Goal: Task Accomplishment & Management: Manage account settings

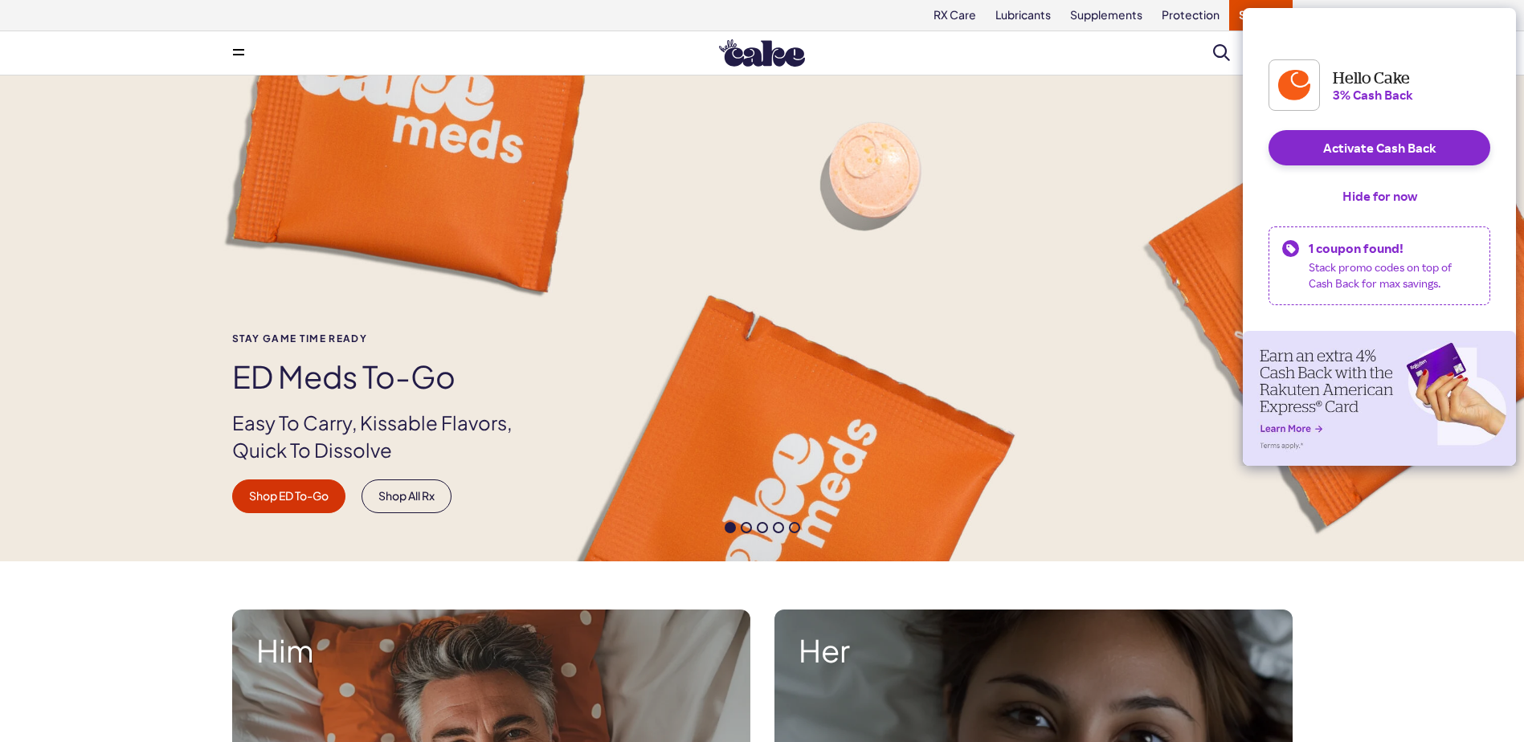
click at [244, 55] on button at bounding box center [239, 53] width 32 height 32
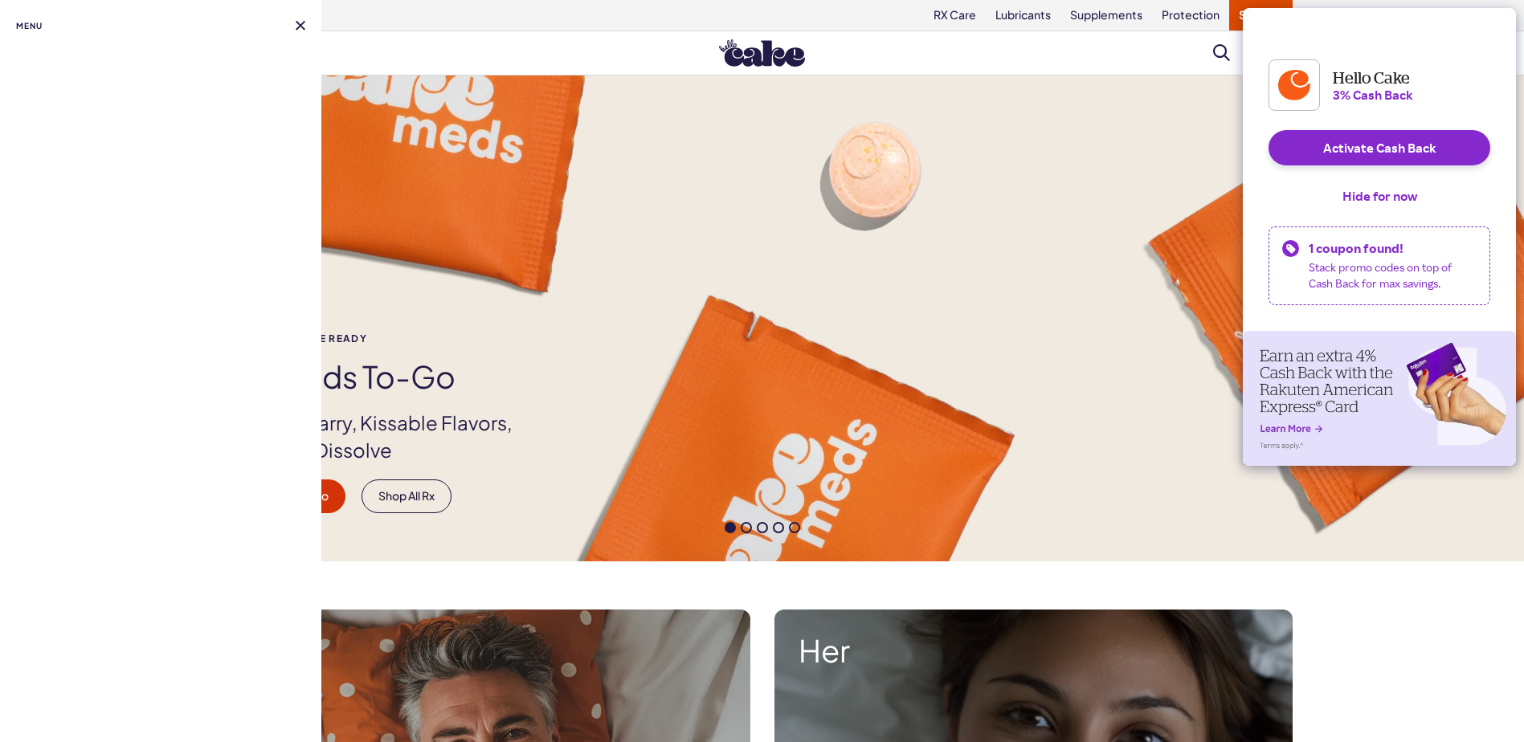
click at [296, 23] on button at bounding box center [301, 26] width 10 height 10
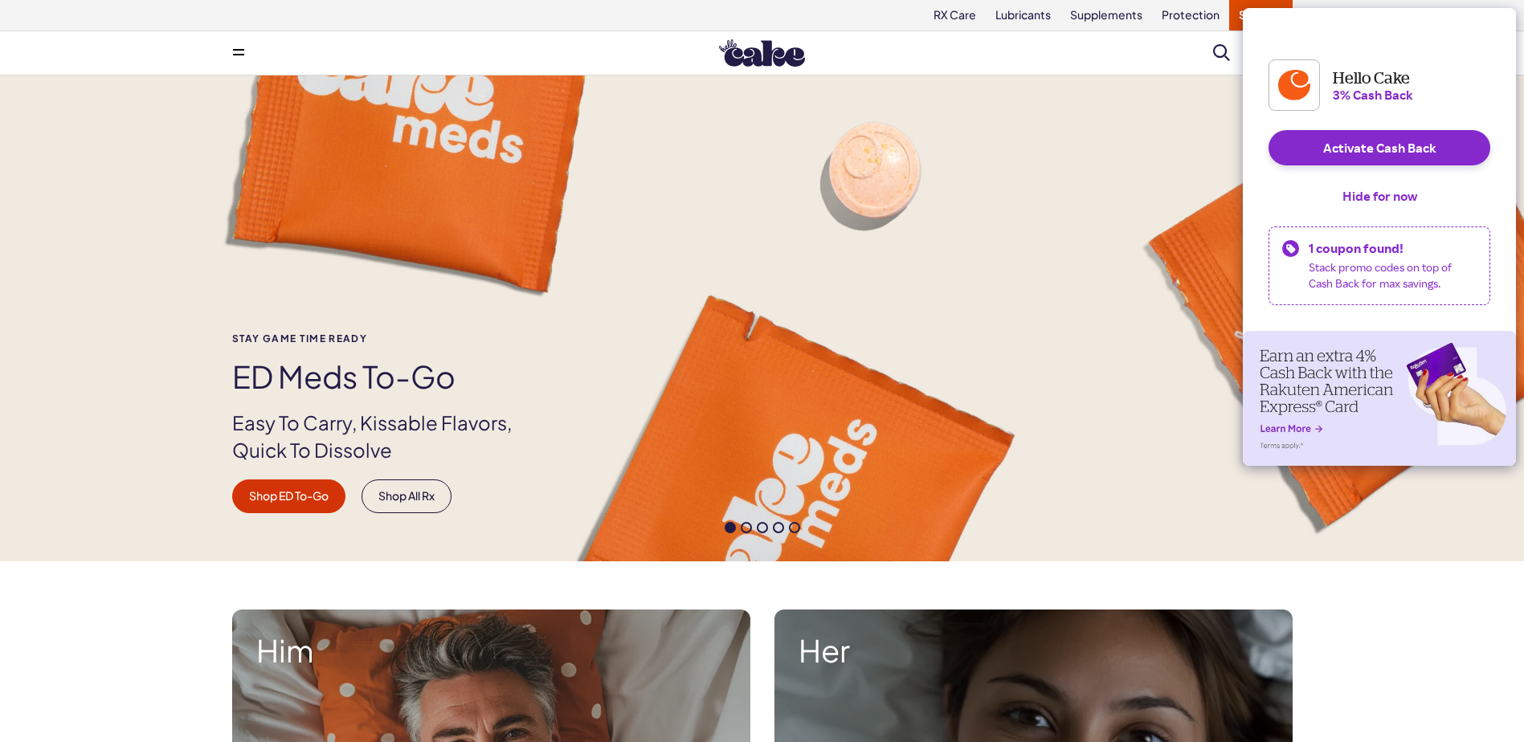
click at [1367, 208] on button "Hide for now" at bounding box center [1380, 195] width 100 height 35
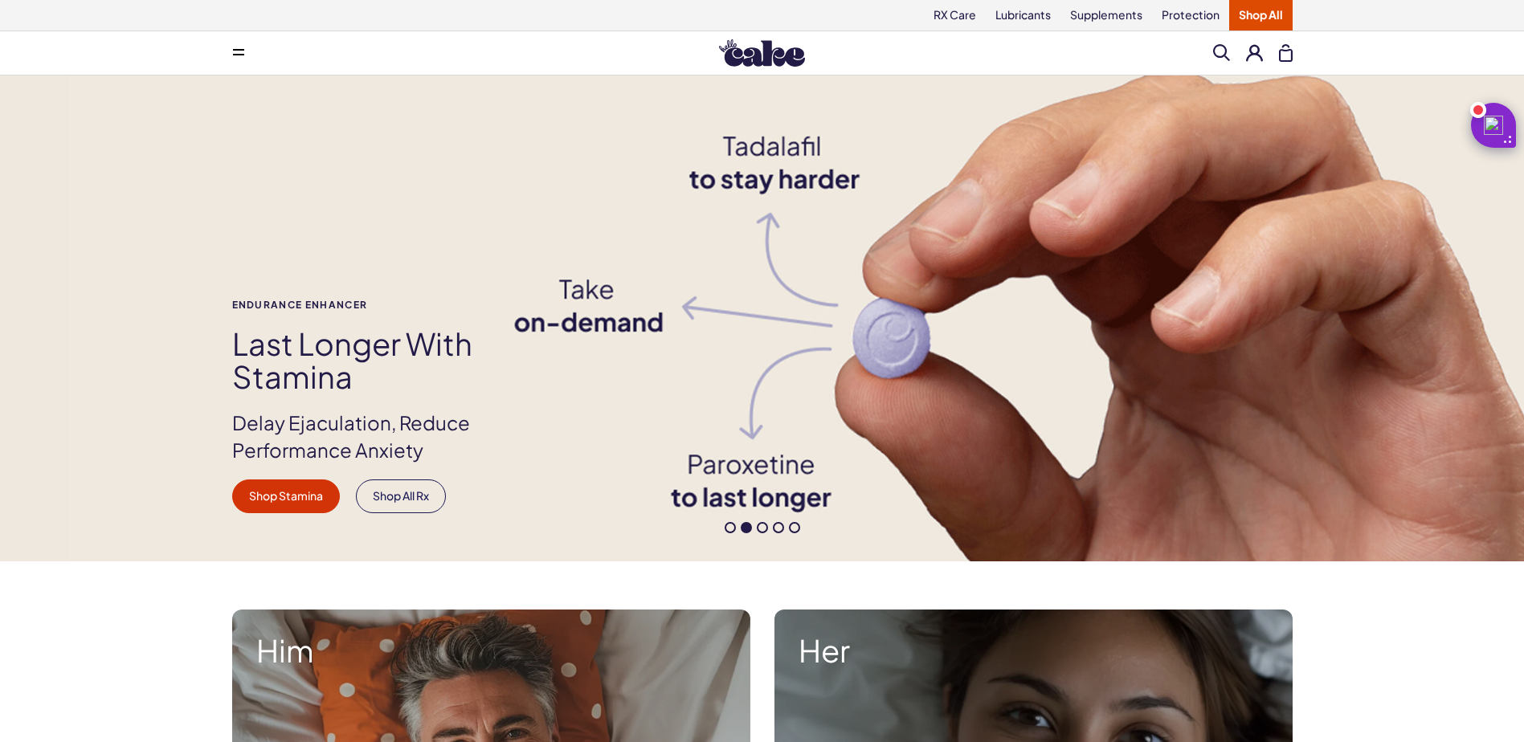
click at [1257, 54] on button at bounding box center [1254, 52] width 17 height 17
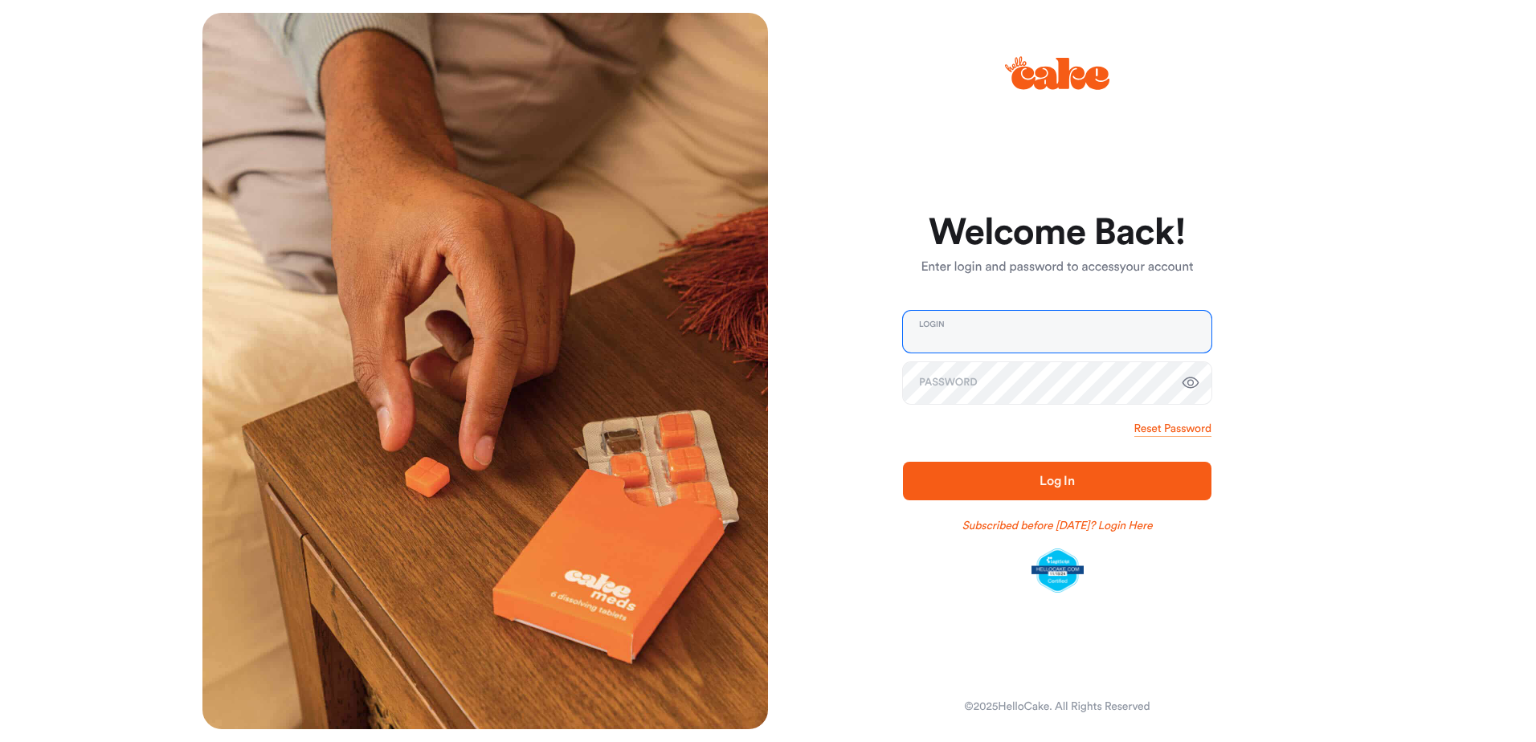
type input "**********"
click at [1049, 480] on span "Log In" at bounding box center [1057, 481] width 35 height 13
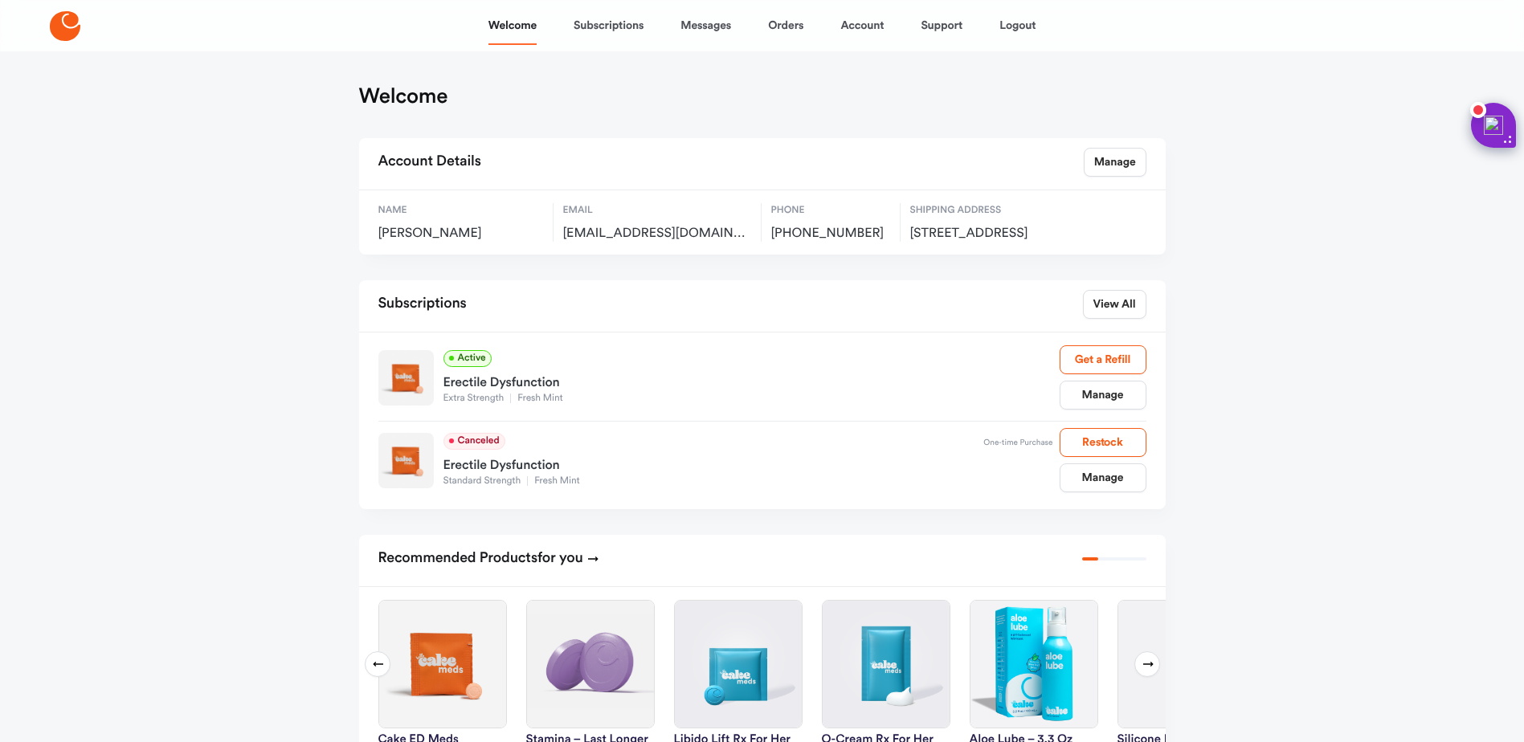
click at [1094, 410] on link "Manage" at bounding box center [1103, 395] width 87 height 29
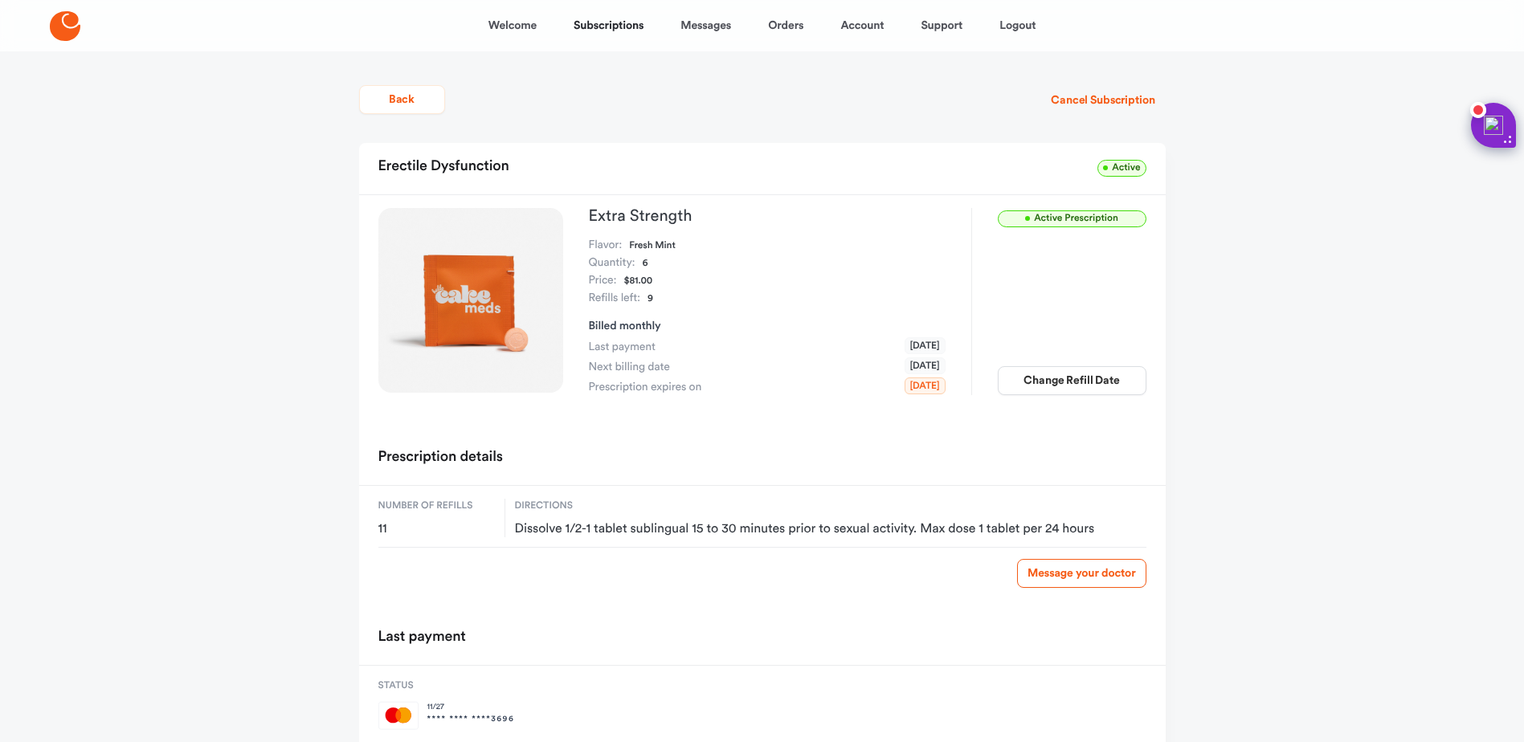
click at [1113, 168] on span "Active" at bounding box center [1122, 168] width 48 height 17
click at [1084, 92] on button "Cancel Subscription" at bounding box center [1103, 100] width 125 height 29
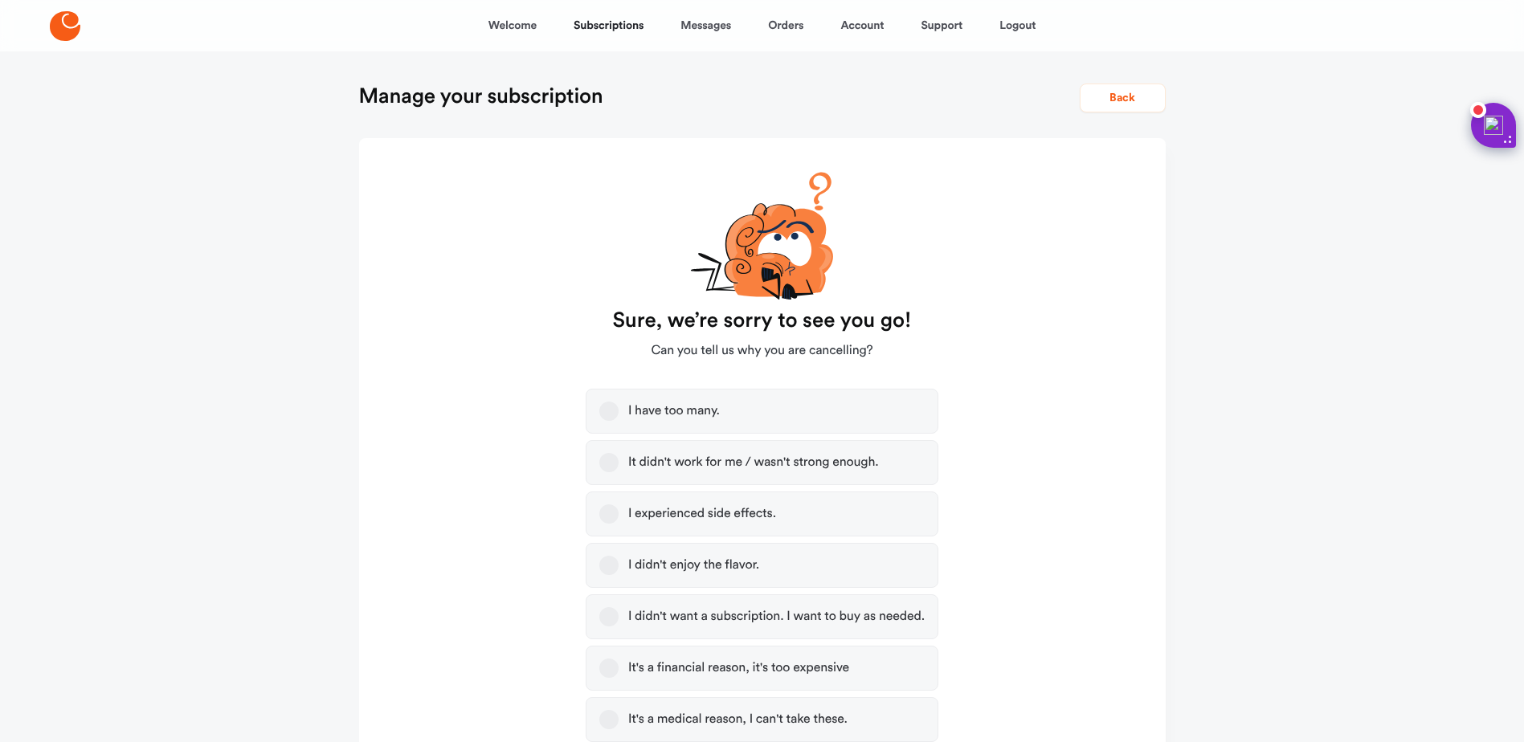
click at [1127, 108] on button "Back" at bounding box center [1123, 98] width 86 height 29
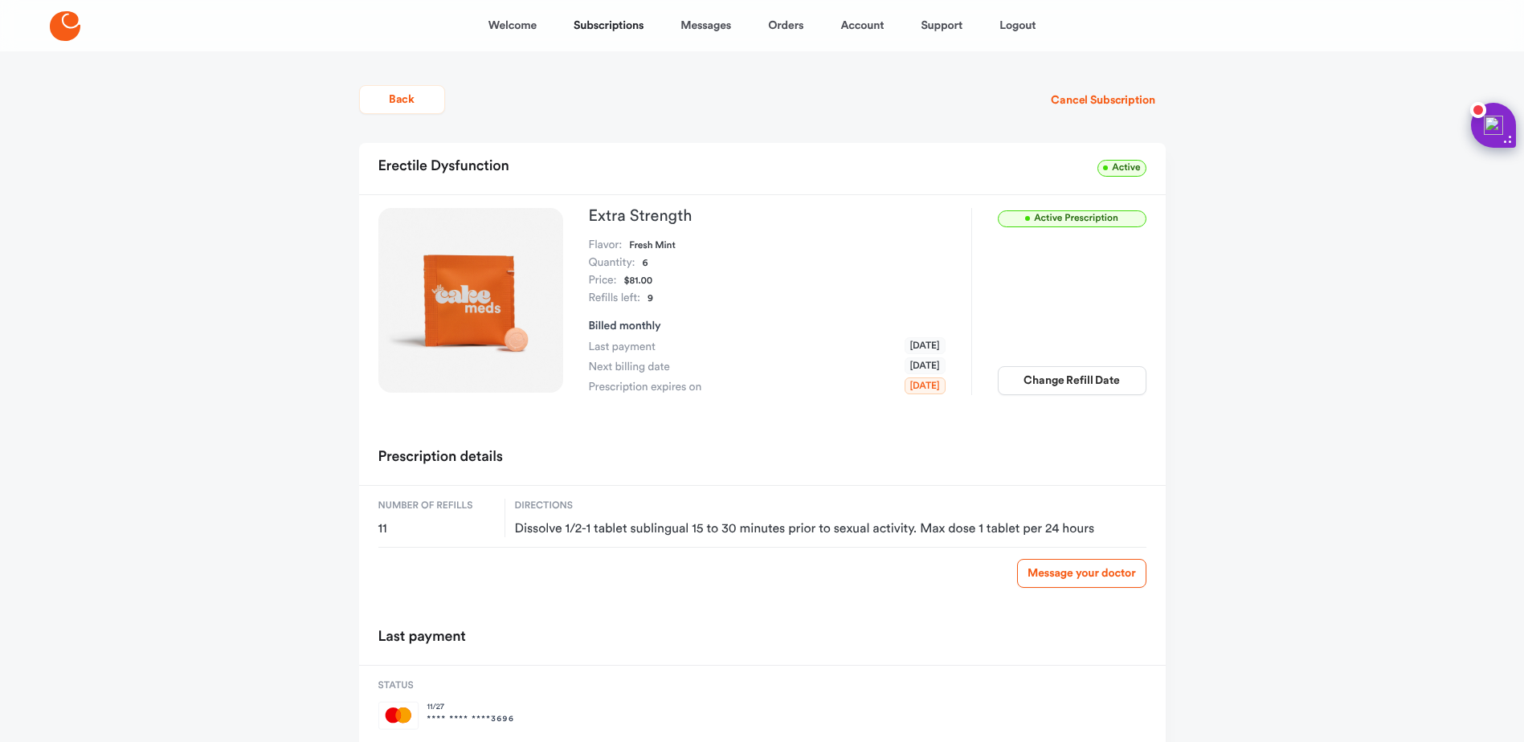
click at [1062, 383] on button "Change Refill Date" at bounding box center [1072, 380] width 149 height 29
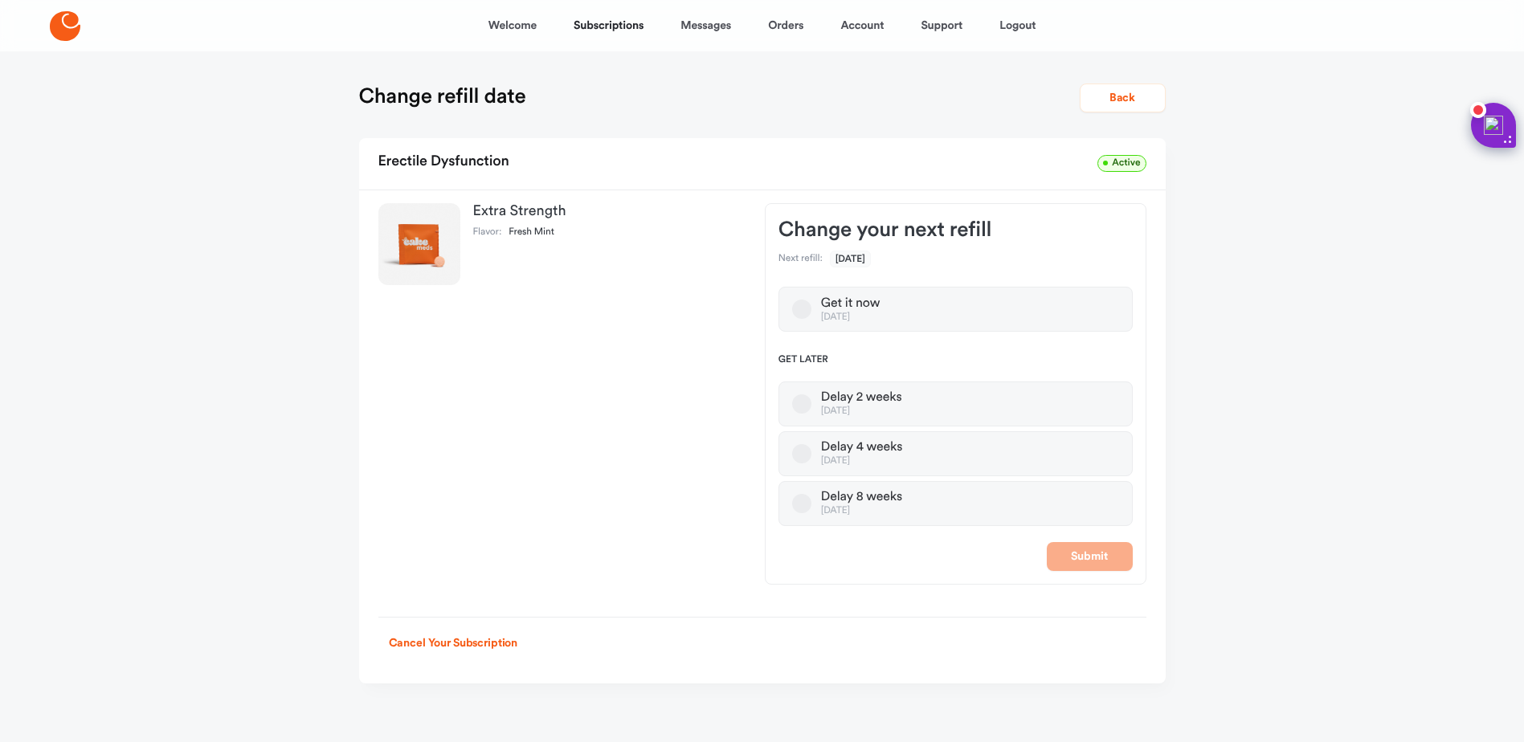
click at [796, 506] on button "Delay 8 weeks Jan 03, 2026" at bounding box center [801, 503] width 19 height 19
click at [1091, 555] on button "Submit" at bounding box center [1090, 556] width 86 height 29
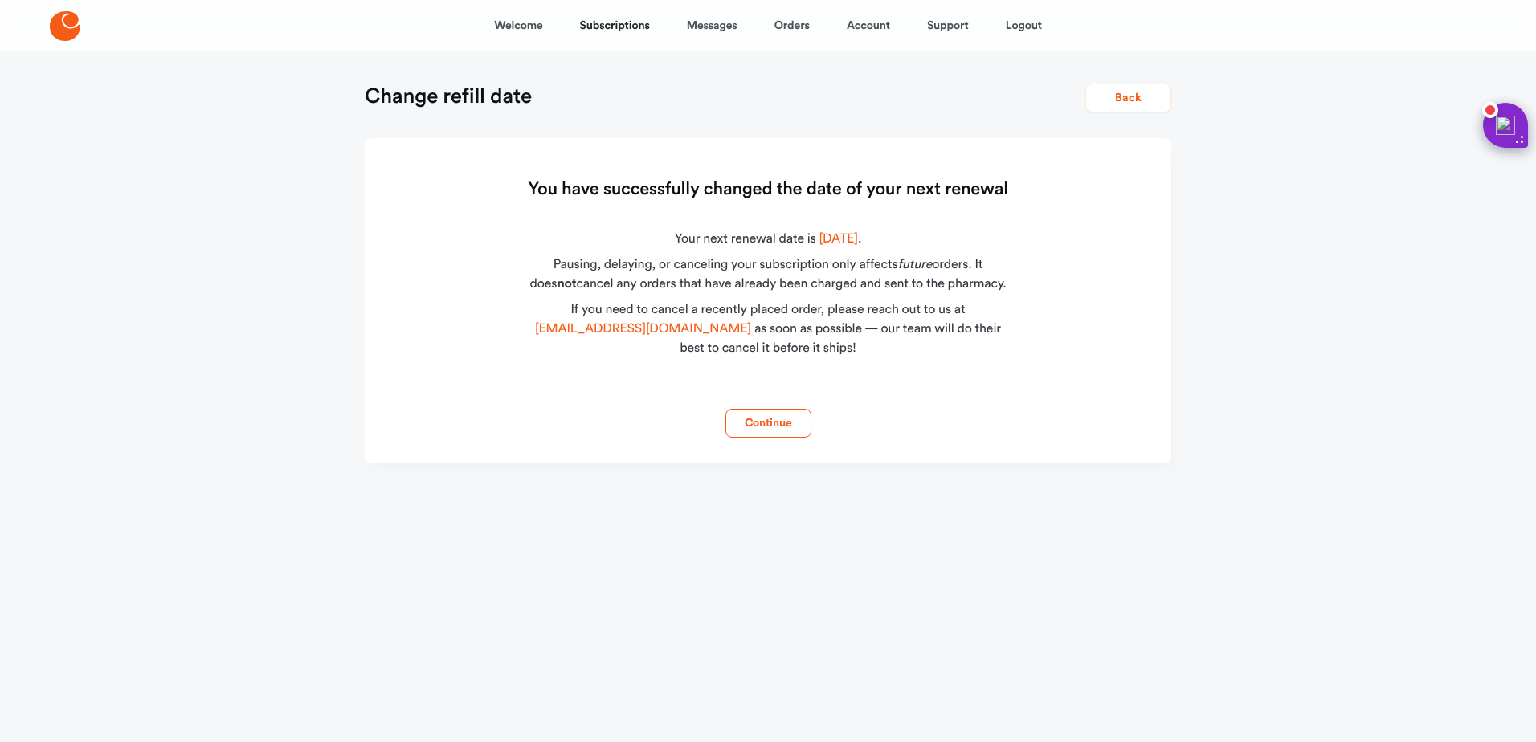
click at [778, 424] on button "Continue" at bounding box center [769, 423] width 86 height 29
